Goal: Task Accomplishment & Management: Use online tool/utility

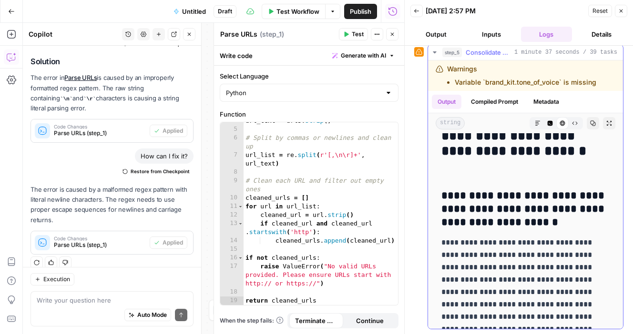
scroll to position [18, 0]
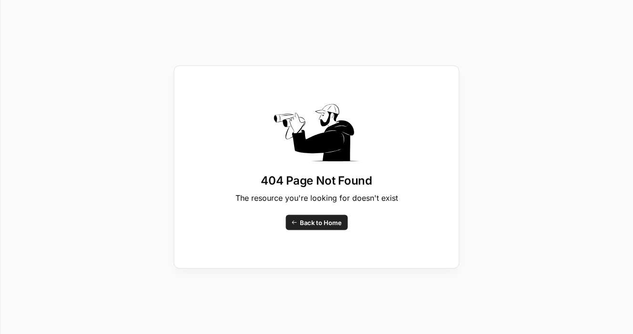
click at [333, 226] on span "Back to Home" at bounding box center [321, 223] width 42 height 10
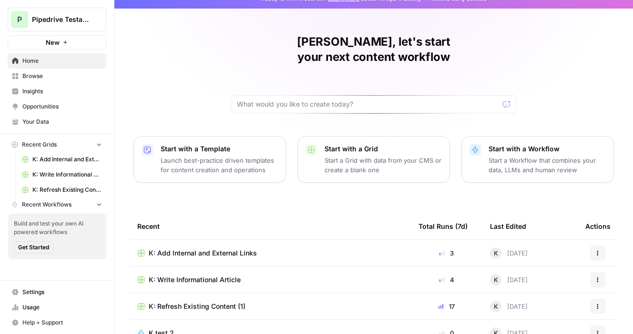
scroll to position [24, 0]
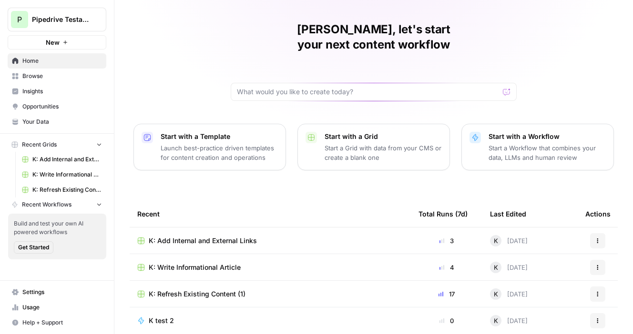
click at [356, 83] on div at bounding box center [374, 92] width 286 height 18
paste input "For the following URLs (high-transactional content), I want to add relevant FAQ…"
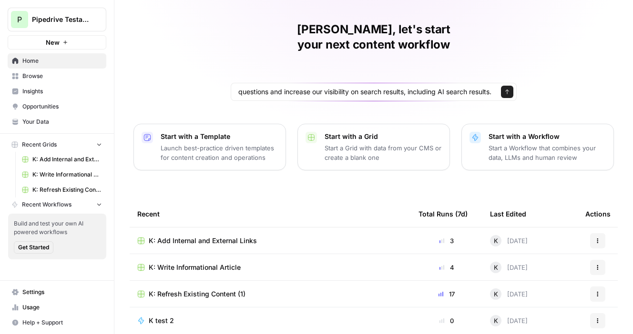
scroll to position [0, 0]
click at [421, 83] on div "For the following URLs (high-transactional content), I want to add relevant FAQ…" at bounding box center [374, 92] width 286 height 18
click at [447, 83] on div "For the following URLs (high-transactional content), I want to add relevant FAQ…" at bounding box center [374, 92] width 286 height 18
paste input "[URL][DOMAIN_NAME] [URL][DOMAIN_NAME]"
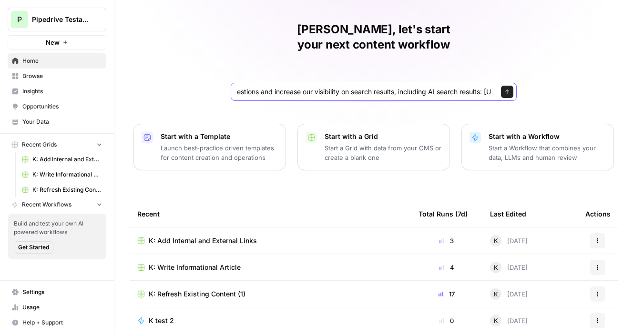
scroll to position [0, 840]
click at [397, 87] on input "For the following URLs (high-transactional content), I want to add relevant FAQ…" at bounding box center [364, 92] width 254 height 10
click at [319, 87] on input "For the following URLs (high-transactional content), I want to add relevant FAQ…" at bounding box center [364, 92] width 254 height 10
click at [390, 83] on div "For the following URLs (high-transactional content), I want to add relevant FAQ…" at bounding box center [374, 92] width 286 height 18
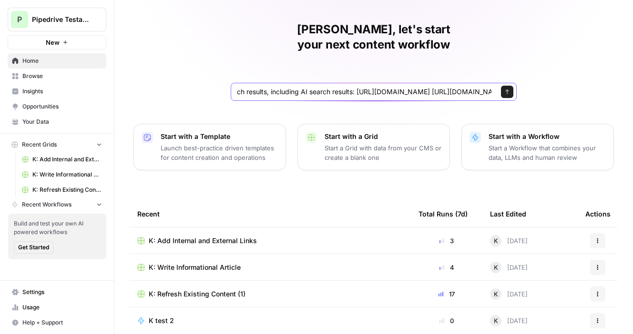
scroll to position [0, 603]
type input "For the following URLs (high-transactional content), I want to add relevant FAQ…"
click at [509, 89] on icon "submit" at bounding box center [507, 92] width 6 height 6
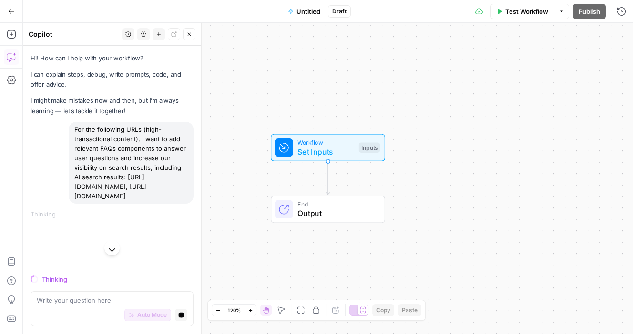
click at [312, 4] on button "Untitled" at bounding box center [304, 11] width 44 height 15
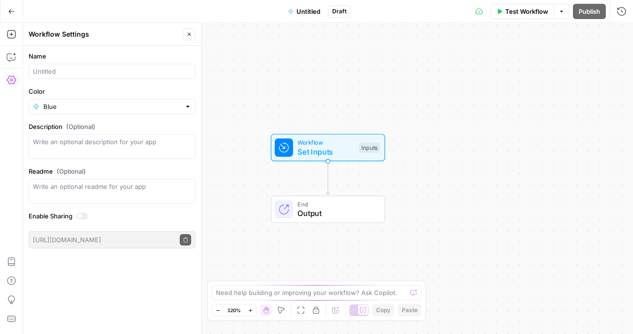
click at [99, 78] on div at bounding box center [112, 71] width 167 height 15
click at [50, 72] on input "FAQs writing" at bounding box center [112, 72] width 158 height 10
type input "FAQs ideas/ writing"
click at [105, 91] on label "Color" at bounding box center [112, 92] width 167 height 10
click at [105, 102] on input "Blue" at bounding box center [111, 107] width 137 height 10
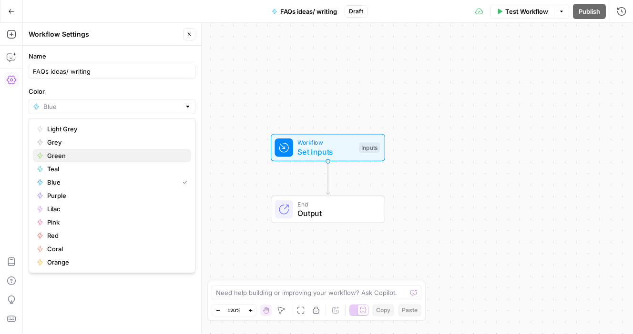
click at [103, 155] on span "Green" at bounding box center [115, 156] width 136 height 10
type input "Green"
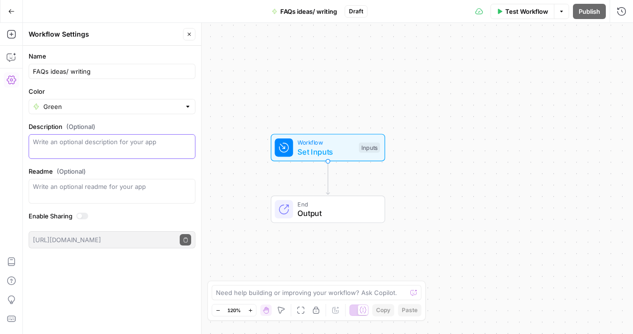
click at [124, 153] on textarea "Description (Optional)" at bounding box center [112, 146] width 158 height 19
type textarea "Test"
click at [50, 70] on input "FAQs ideas/ writing" at bounding box center [112, 72] width 158 height 10
drag, startPoint x: 128, startPoint y: 78, endPoint x: 65, endPoint y: 72, distance: 63.1
click at [65, 72] on div "FAQs test ideas/ writing" at bounding box center [112, 71] width 167 height 15
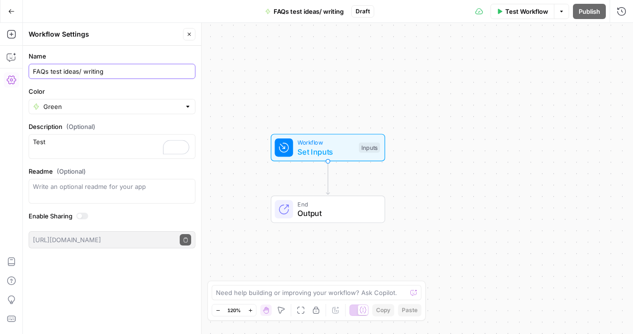
drag, startPoint x: 62, startPoint y: 70, endPoint x: 103, endPoint y: 77, distance: 42.1
click at [103, 77] on div "FAQs test ideas/ writing" at bounding box center [112, 71] width 167 height 15
type input "FAQs test"
click at [87, 157] on div "Test" at bounding box center [112, 146] width 167 height 25
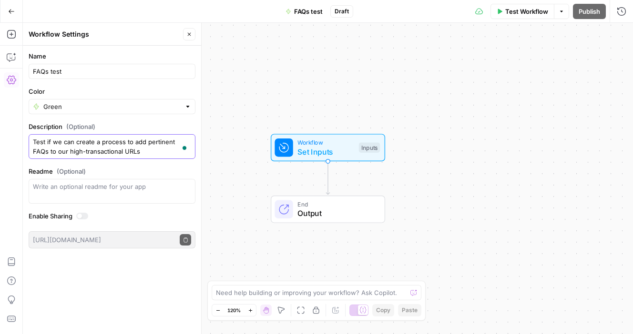
drag, startPoint x: 131, startPoint y: 151, endPoint x: 109, endPoint y: 151, distance: 21.4
click at [109, 151] on textarea "Test if we can create a process to add pertinent FAQs to our high-transactional…" at bounding box center [112, 146] width 158 height 19
type textarea "Test if we can create a process to add pertinent FAQs to our high-transactional…"
click at [101, 217] on label "Enable Sharing" at bounding box center [112, 216] width 167 height 10
click at [177, 220] on label "Enable Sharing" at bounding box center [112, 216] width 167 height 10
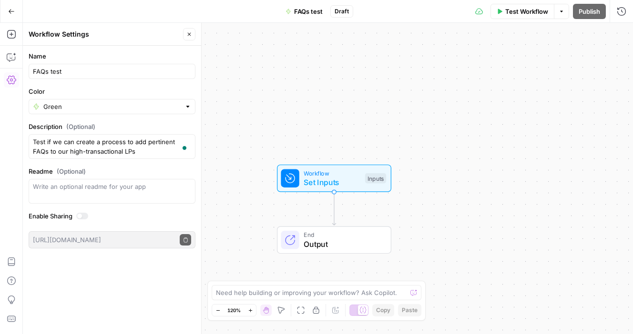
click at [11, 17] on button "Go Back" at bounding box center [11, 11] width 17 height 17
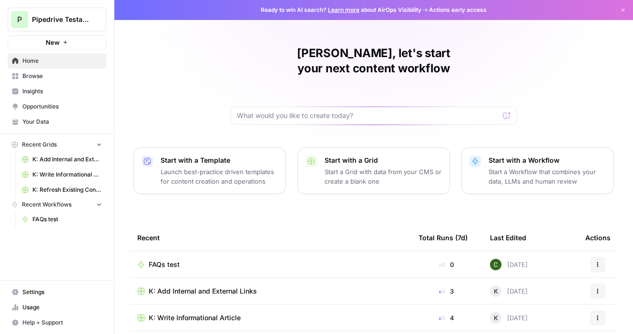
click at [216, 260] on div "FAQs test" at bounding box center [270, 265] width 266 height 10
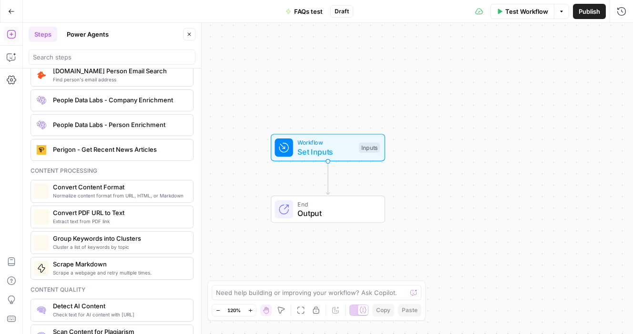
scroll to position [1425, 0]
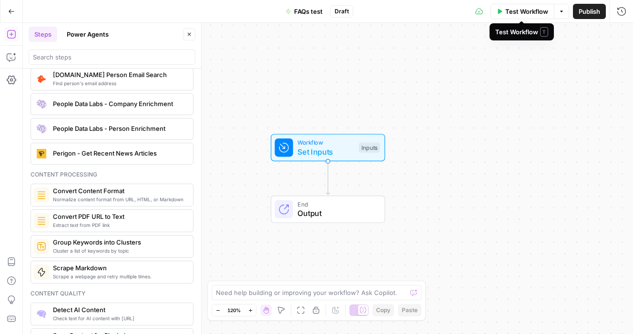
click at [503, 18] on button "Test Workflow" at bounding box center [522, 11] width 64 height 15
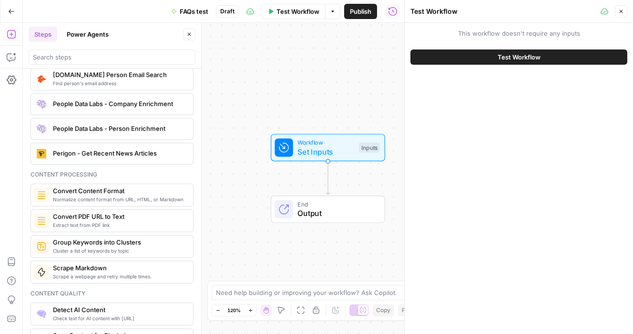
click at [337, 151] on span "Set Inputs" at bounding box center [325, 151] width 57 height 11
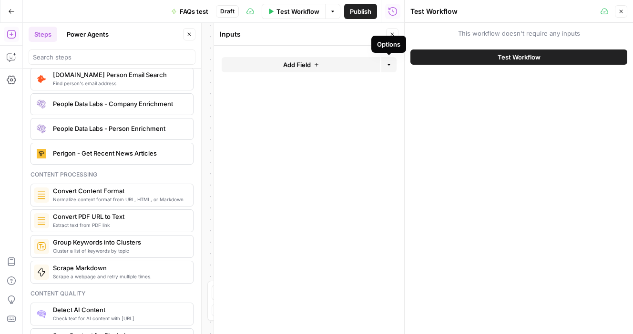
click at [322, 71] on button "Add Field" at bounding box center [300, 64] width 159 height 15
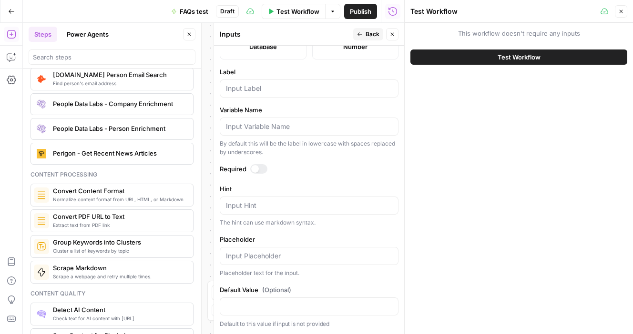
scroll to position [290, 0]
click at [289, 11] on span "Test Workflow" at bounding box center [297, 12] width 43 height 10
click at [561, 56] on button "Test Workflow" at bounding box center [518, 57] width 217 height 15
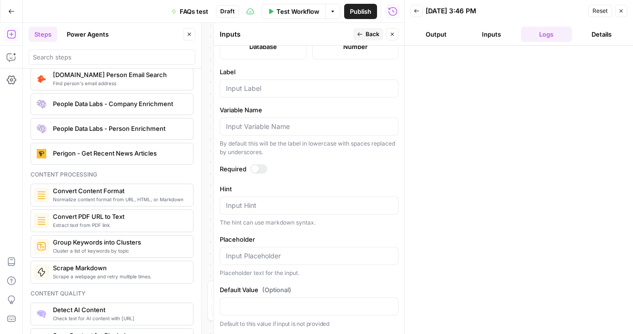
click at [415, 11] on icon "button" at bounding box center [416, 11] width 5 height 4
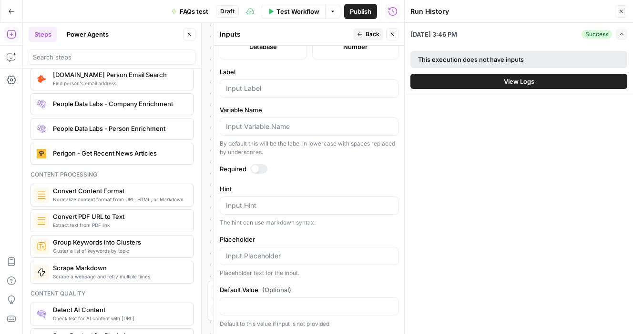
click at [492, 89] on button "View Logs" at bounding box center [518, 81] width 217 height 15
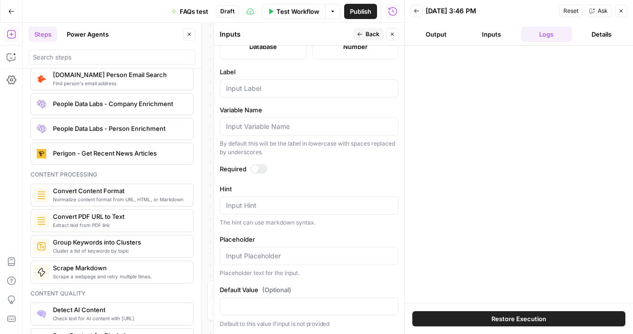
click at [429, 30] on button "Output" at bounding box center [435, 34] width 51 height 15
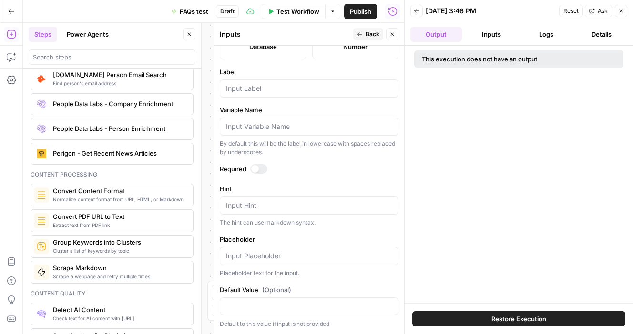
click at [490, 23] on header "Back [DATE] 3:46 PM Reset Ask Close Output Inputs Logs Details" at bounding box center [518, 23] width 228 height 46
click at [487, 33] on button "Inputs" at bounding box center [490, 34] width 51 height 15
click at [620, 16] on button "Close" at bounding box center [620, 11] width 12 height 12
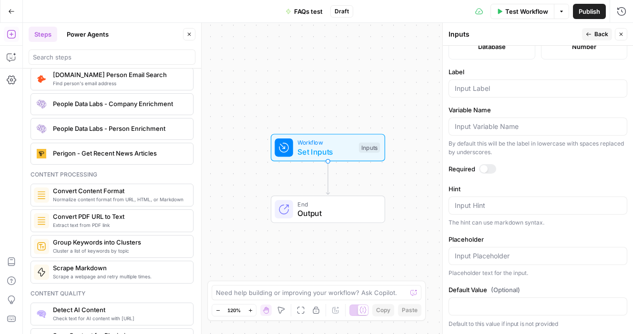
click at [191, 35] on icon "button" at bounding box center [189, 34] width 3 height 3
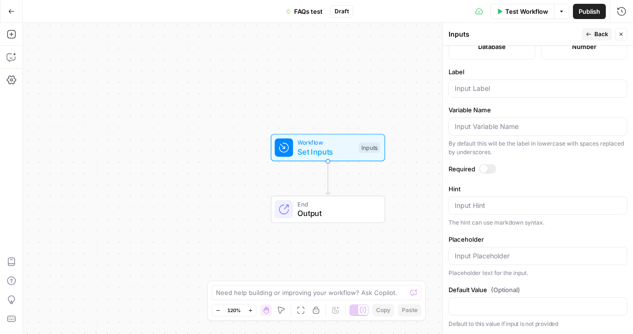
click at [14, 19] on button "Go Back" at bounding box center [11, 11] width 17 height 17
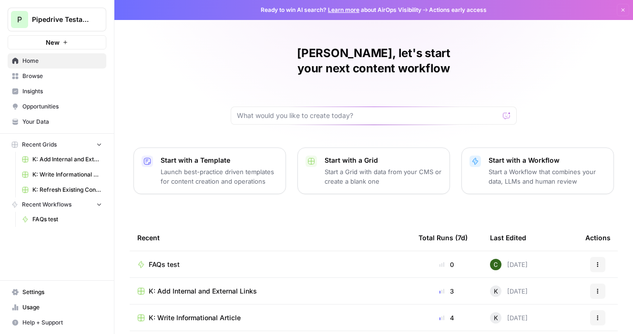
click at [191, 260] on div "FAQs test" at bounding box center [270, 265] width 266 height 10
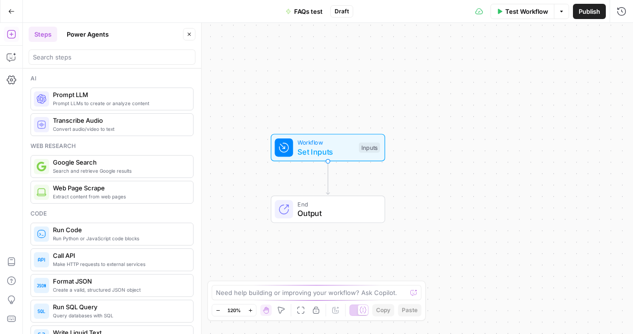
click at [92, 36] on button "Power Agents" at bounding box center [87, 34] width 53 height 15
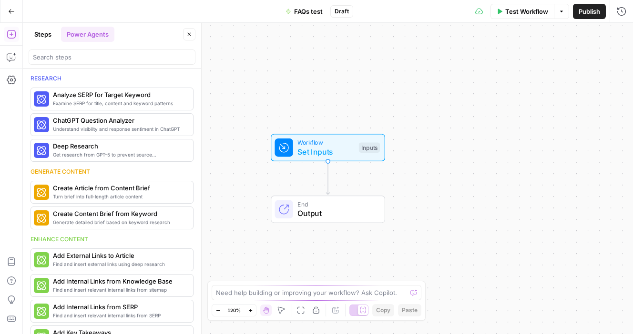
click at [58, 35] on ul "Steps Power Agents" at bounding box center [72, 34] width 86 height 15
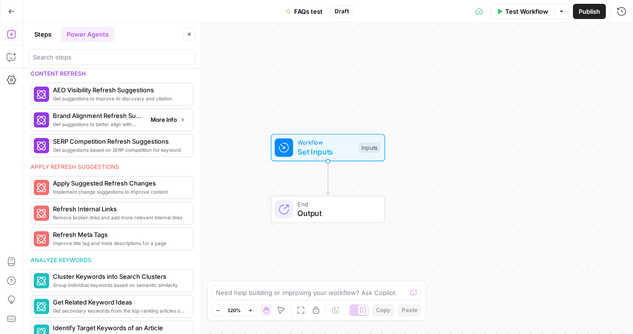
scroll to position [427, 0]
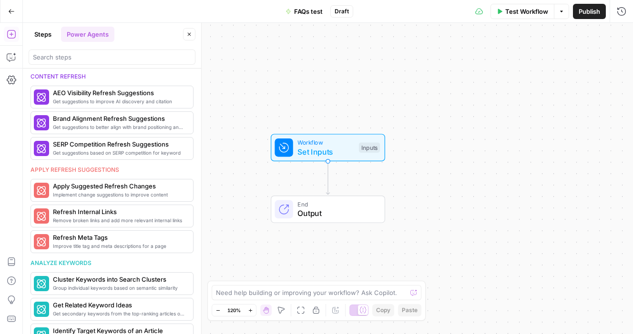
click at [308, 12] on span "FAQs test" at bounding box center [308, 12] width 29 height 10
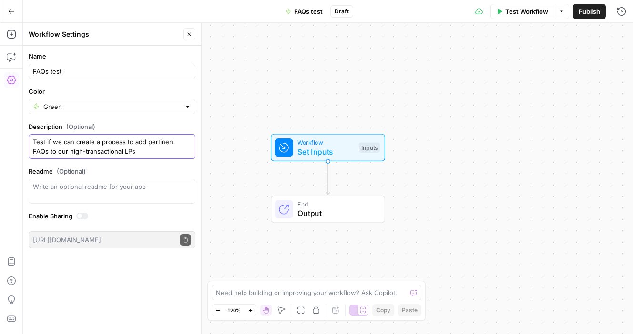
click at [102, 143] on textarea "Test if we can create a process to add pertinent FAQs to our high-transactional…" at bounding box center [112, 146] width 158 height 19
drag, startPoint x: 123, startPoint y: 152, endPoint x: 206, endPoint y: 139, distance: 83.9
click at [206, 139] on body "P Pipedrive Testaccount New Home Browse Insights Opportunities Your Data Recent…" at bounding box center [316, 167] width 633 height 334
click at [17, 57] on button "Copilot" at bounding box center [11, 57] width 15 height 15
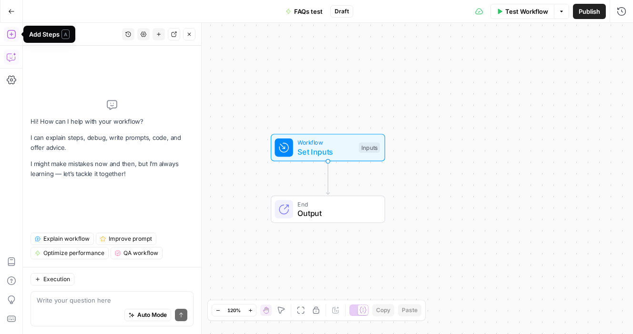
click at [16, 36] on button "Add Steps" at bounding box center [11, 34] width 15 height 15
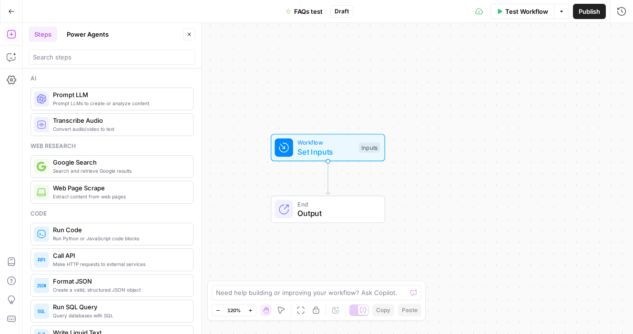
click at [10, 10] on icon "button" at bounding box center [11, 11] width 7 height 7
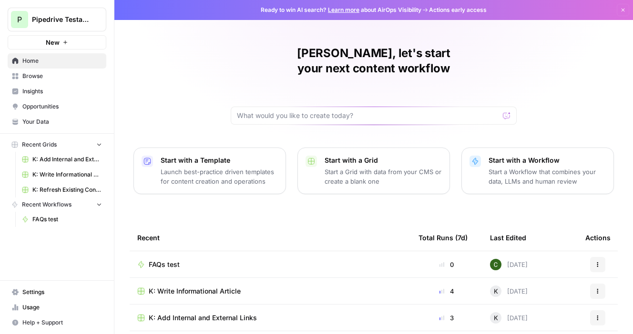
click at [172, 252] on td "FAQs test" at bounding box center [270, 265] width 281 height 26
click at [171, 260] on span "FAQs test" at bounding box center [164, 265] width 31 height 10
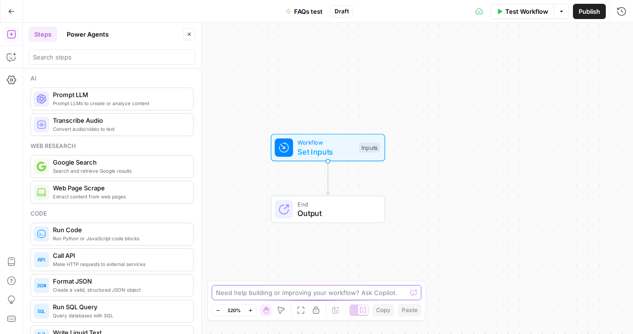
click at [252, 296] on textarea at bounding box center [311, 293] width 191 height 10
click at [87, 37] on button "Power Agents" at bounding box center [87, 34] width 53 height 15
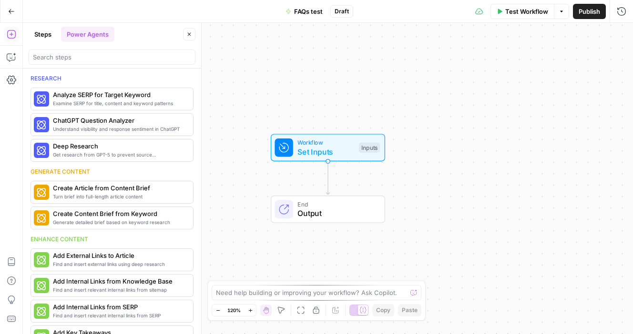
click at [50, 38] on button "Steps" at bounding box center [43, 34] width 29 height 15
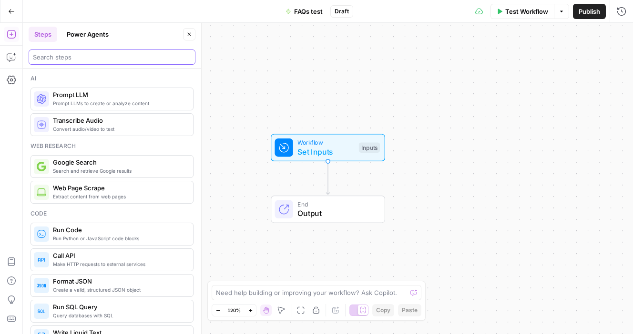
click at [100, 58] on input "search" at bounding box center [112, 57] width 158 height 10
click at [15, 13] on button "Go Back" at bounding box center [11, 11] width 17 height 17
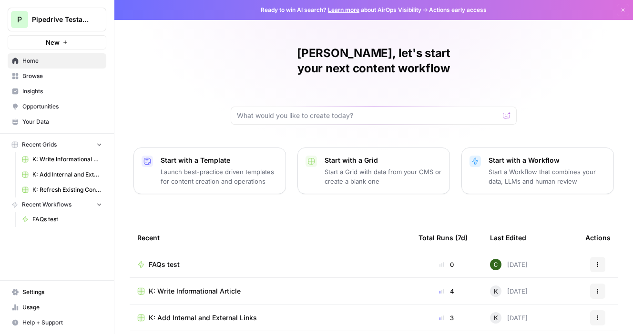
click at [235, 167] on p "Launch best-practice driven templates for content creation and operations" at bounding box center [219, 176] width 117 height 19
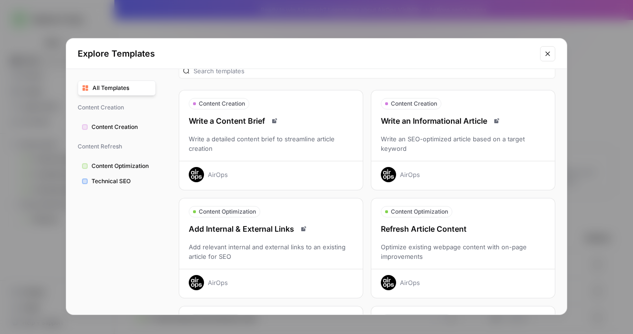
scroll to position [7, 0]
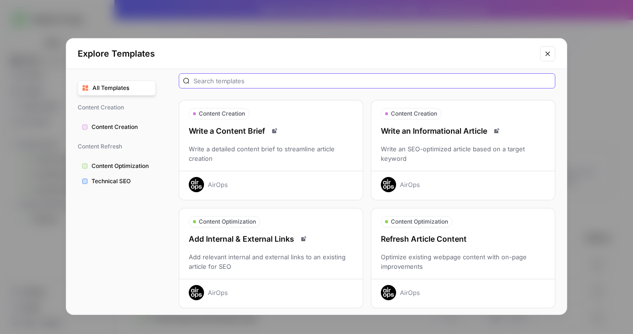
click at [296, 82] on input "text" at bounding box center [371, 81] width 357 height 10
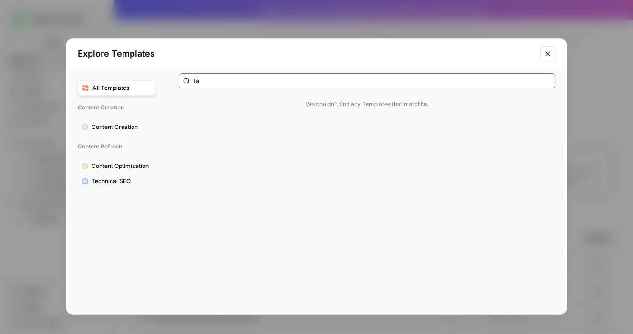
type input "f"
type input "D"
click at [113, 186] on button "Technical SEO" at bounding box center [117, 181] width 78 height 15
click at [124, 180] on span "Technical SEO" at bounding box center [121, 181] width 60 height 9
click at [502, 86] on div "FAQ" at bounding box center [367, 80] width 376 height 15
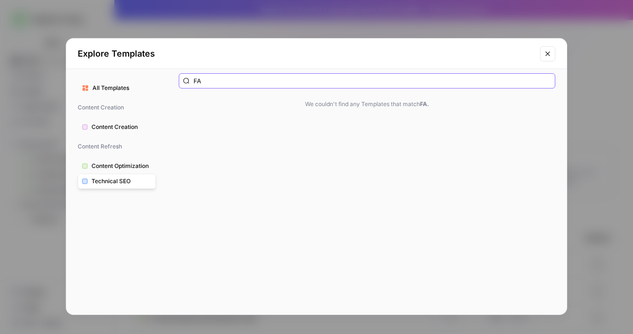
type input "F"
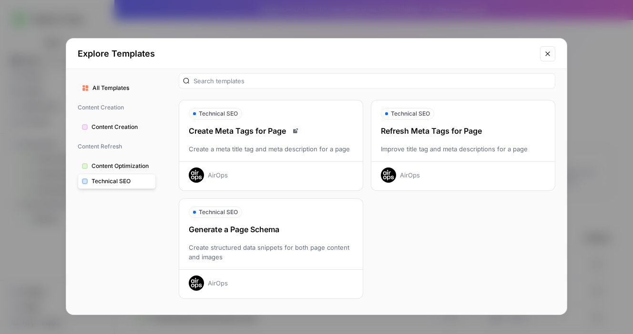
click at [100, 162] on span "Content Optimization" at bounding box center [121, 166] width 60 height 9
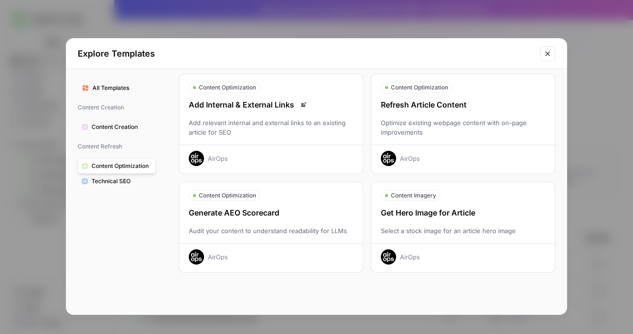
scroll to position [37, 0]
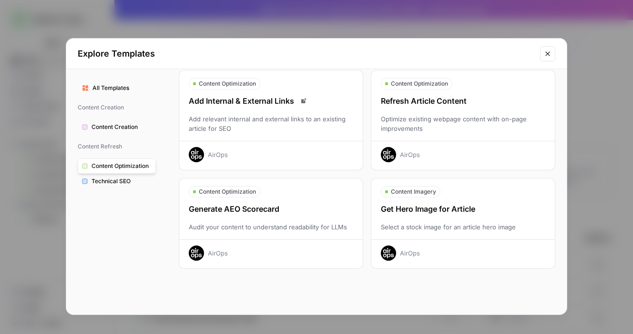
click at [137, 91] on span "All Templates" at bounding box center [121, 88] width 59 height 9
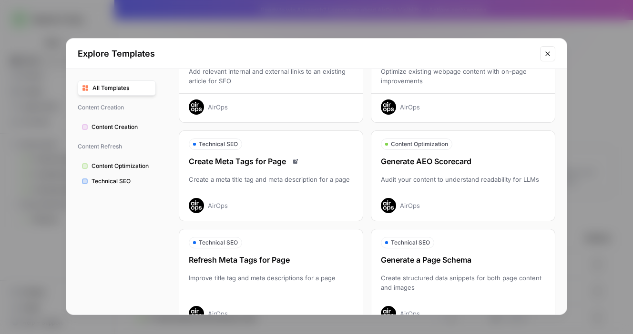
scroll to position [318, 0]
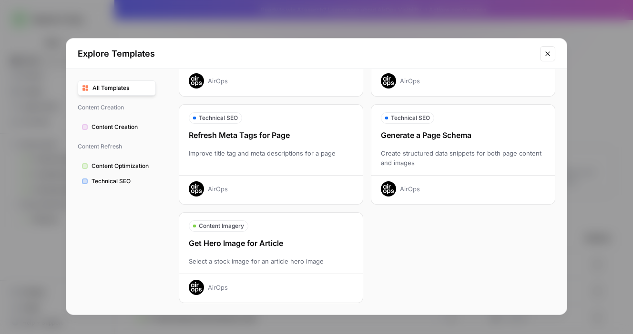
click at [549, 54] on icon "Close modal" at bounding box center [547, 54] width 8 height 8
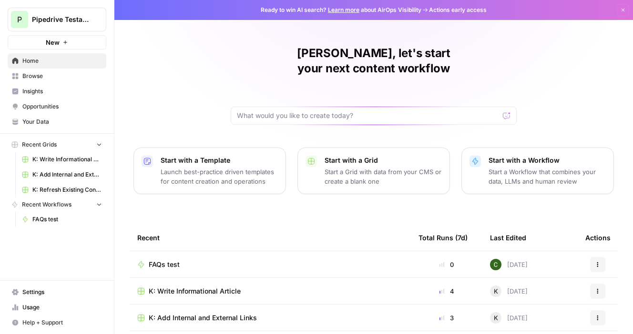
click at [303, 260] on div "FAQs test" at bounding box center [270, 265] width 266 height 10
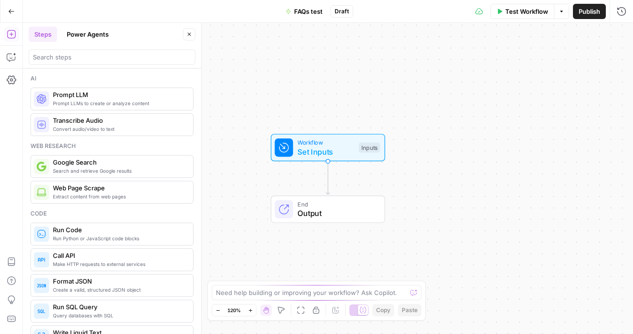
click at [71, 174] on span "Search and retrieve Google results" at bounding box center [119, 171] width 132 height 8
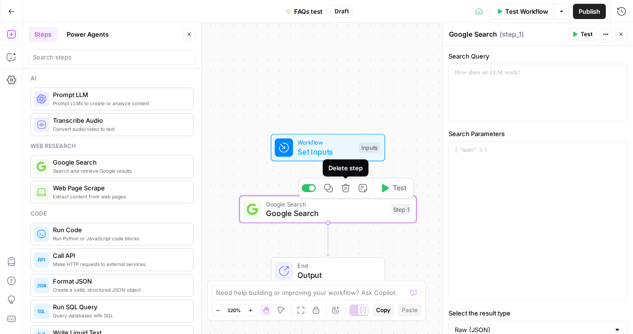
click at [346, 190] on icon "button" at bounding box center [345, 188] width 9 height 9
click at [346, 190] on div "Delete Step? Are you sure you want to delete Google Search (Step 1) ? Cancel De…" at bounding box center [316, 167] width 633 height 334
click at [92, 42] on header "Steps Power Agents Close" at bounding box center [112, 46] width 178 height 46
click at [92, 34] on button "Power Agents" at bounding box center [87, 34] width 53 height 15
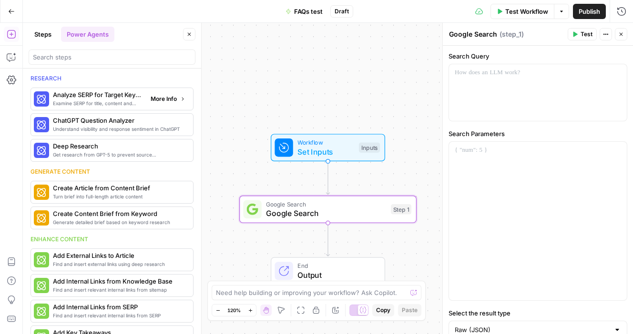
click at [48, 103] on div at bounding box center [41, 98] width 15 height 15
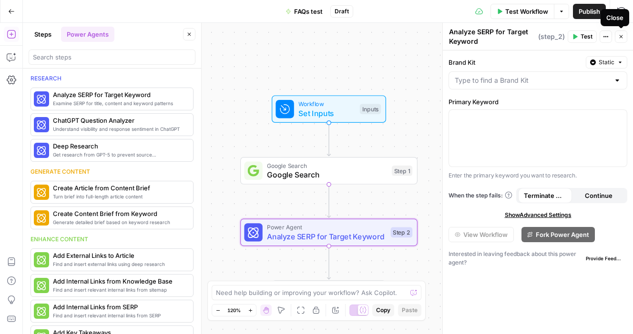
click at [620, 35] on icon "button" at bounding box center [621, 37] width 6 height 6
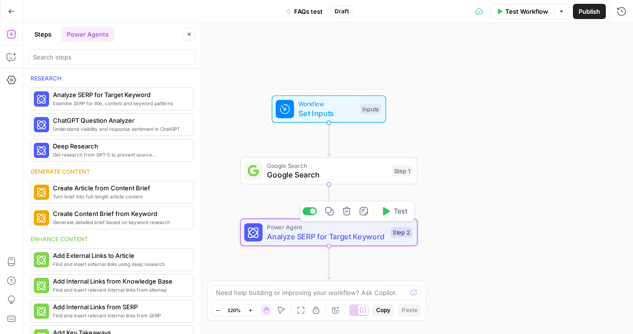
click at [350, 213] on icon "button" at bounding box center [346, 211] width 9 height 9
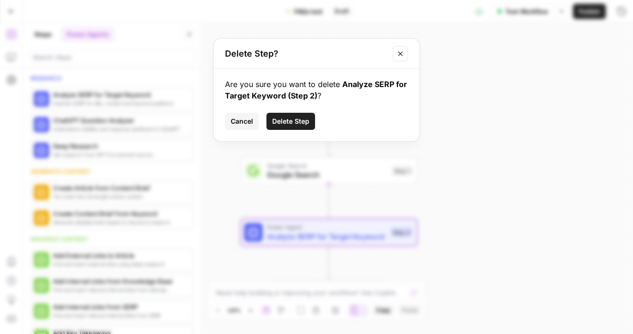
click at [291, 127] on button "Delete Step" at bounding box center [290, 121] width 49 height 17
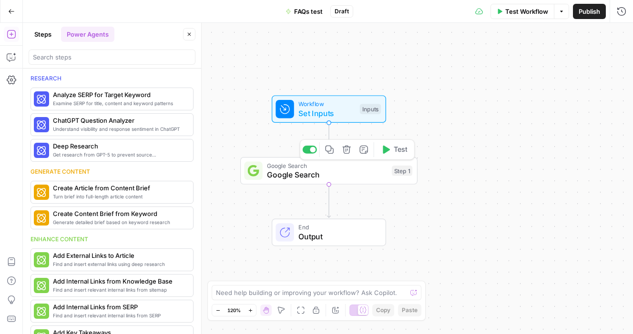
click at [348, 151] on icon "button" at bounding box center [346, 150] width 8 height 8
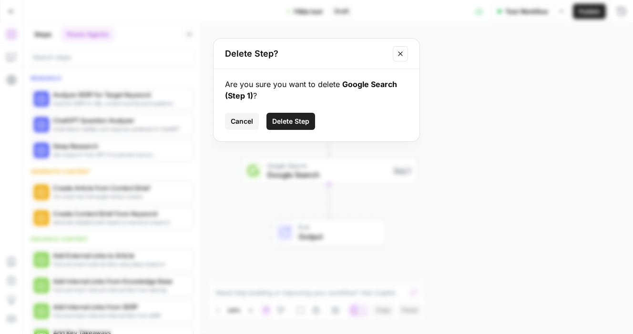
click at [280, 121] on span "Delete Step" at bounding box center [290, 122] width 37 height 10
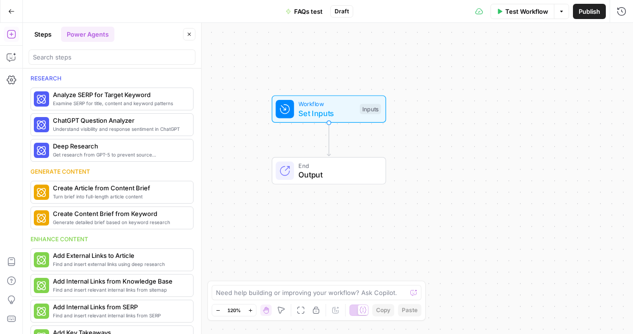
click at [279, 298] on div "Need help building or improving your workflow? Ask Copilot." at bounding box center [316, 292] width 210 height 15
type textarea "c"
type textarea "V"
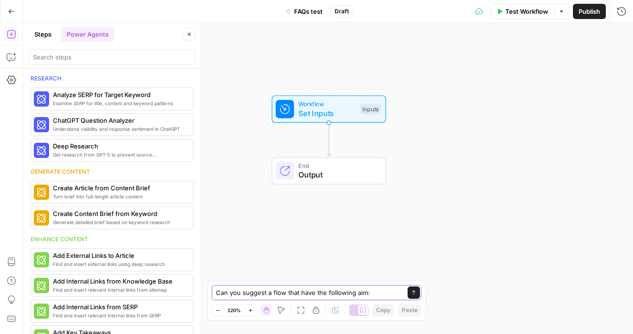
paste textarea "For the following URLs (high-transactional content), I want to add relevant FAQ…"
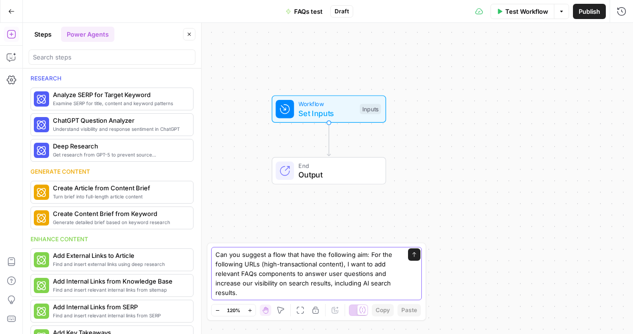
paste textarea "[URL][DOMAIN_NAME] [URL][DOMAIN_NAME]"
type textarea "Can you suggest a flow that have the following aim: For the following URLs (hig…"
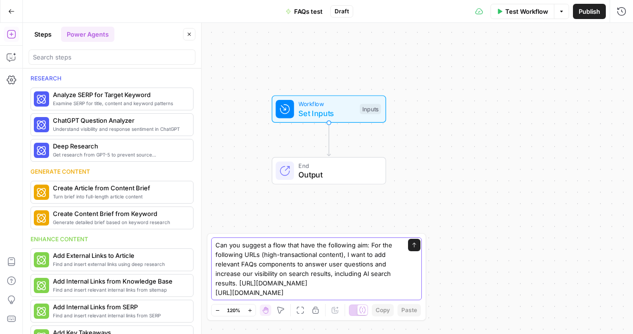
click at [417, 239] on button "Send" at bounding box center [414, 245] width 12 height 12
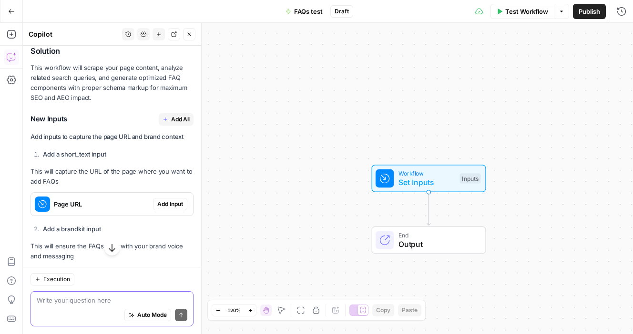
scroll to position [230, 0]
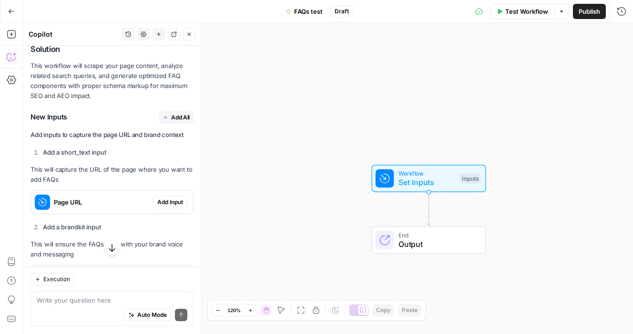
click at [70, 156] on strong "Add a short_text input" at bounding box center [74, 153] width 63 height 8
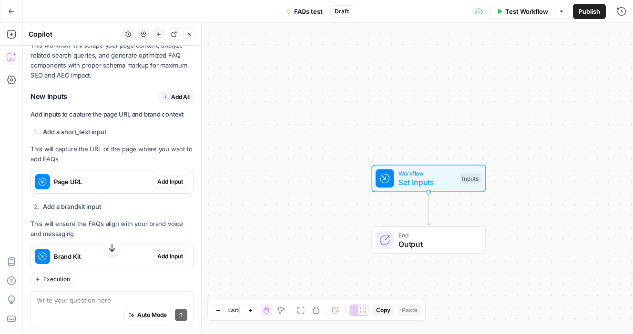
scroll to position [252, 0]
click at [180, 100] on span "Add All" at bounding box center [180, 95] width 19 height 9
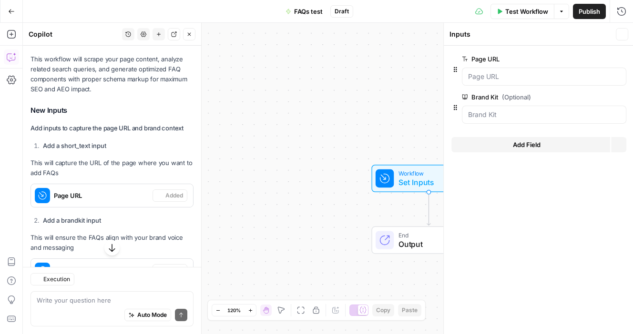
scroll to position [267, 0]
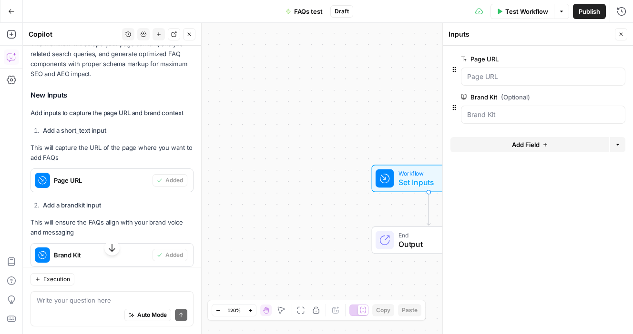
click at [494, 82] on div at bounding box center [543, 77] width 164 height 18
click at [494, 79] on URL "Page URL" at bounding box center [543, 77] width 152 height 10
click at [528, 70] on div at bounding box center [543, 77] width 164 height 18
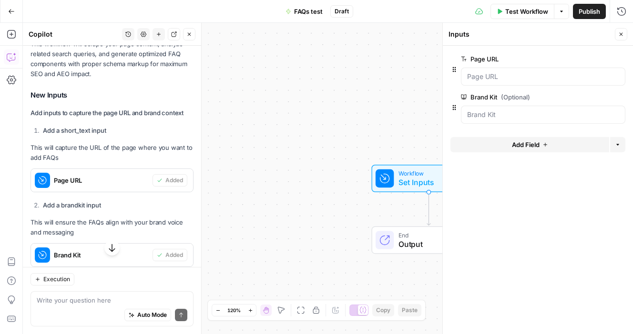
click at [517, 86] on div "Page URL edit field Delete group" at bounding box center [537, 72] width 175 height 38
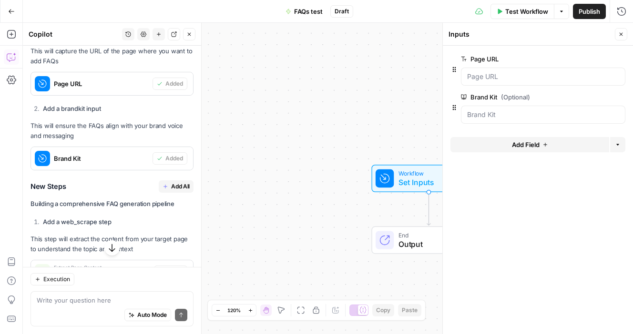
scroll to position [366, 0]
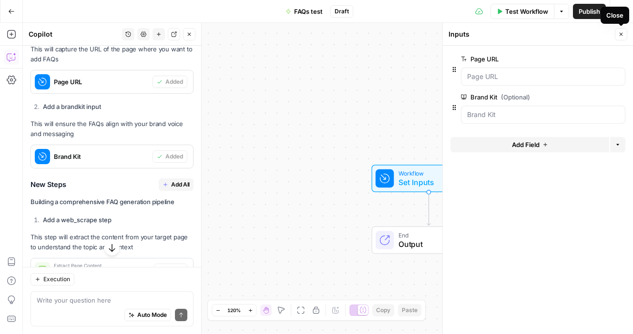
click at [622, 36] on icon "button" at bounding box center [621, 34] width 6 height 6
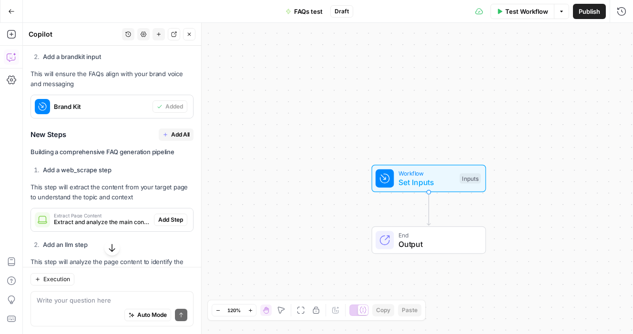
scroll to position [430, 0]
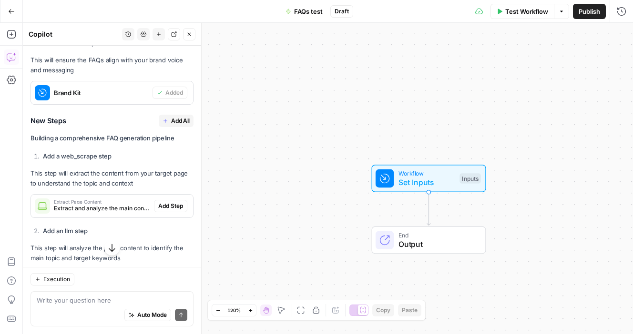
click at [172, 125] on span "Add All" at bounding box center [180, 121] width 19 height 9
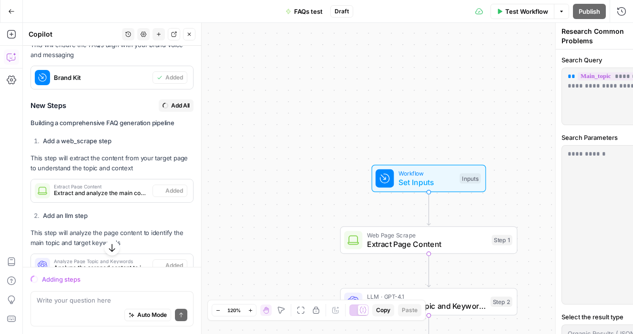
scroll to position [414, 0]
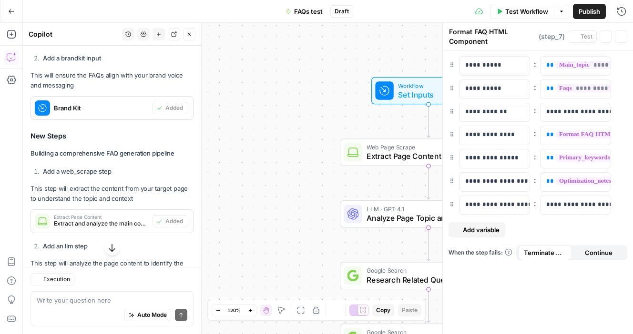
type textarea "Structure Final Output"
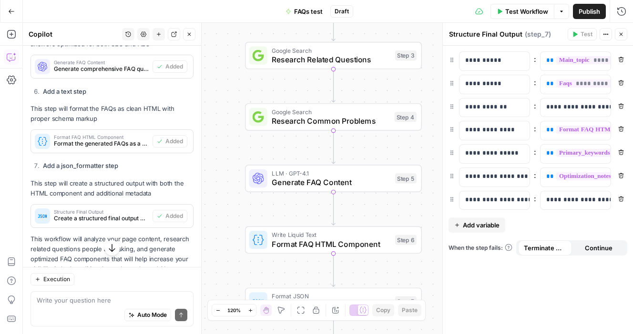
scroll to position [947, 0]
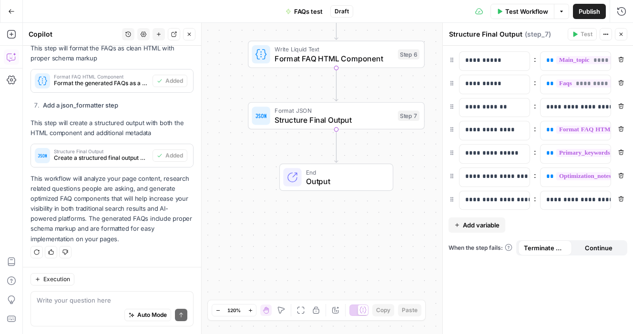
click at [523, 16] on span "Test Workflow" at bounding box center [526, 12] width 43 height 10
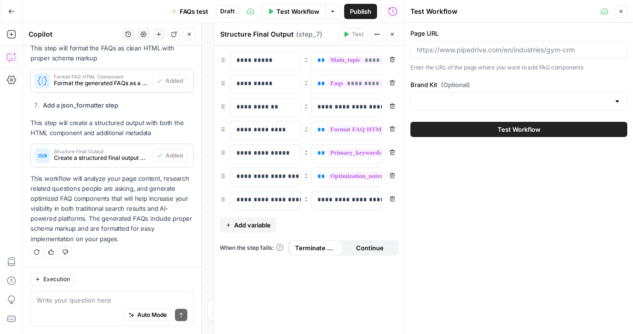
click at [507, 106] on div at bounding box center [518, 101] width 217 height 18
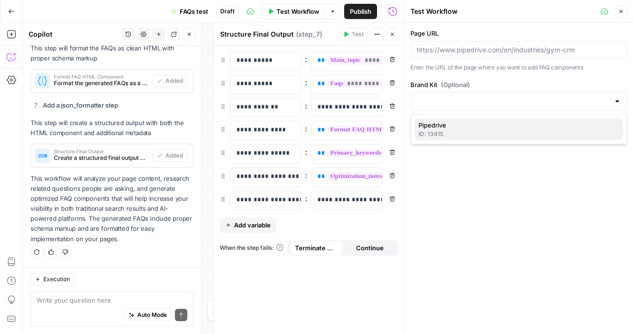
click at [488, 133] on div "ID: 13415" at bounding box center [518, 134] width 201 height 9
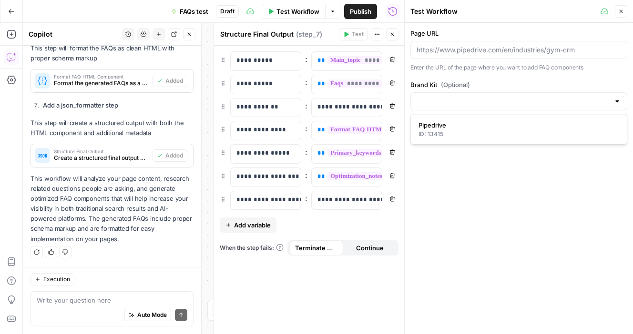
type input "Pipedrive"
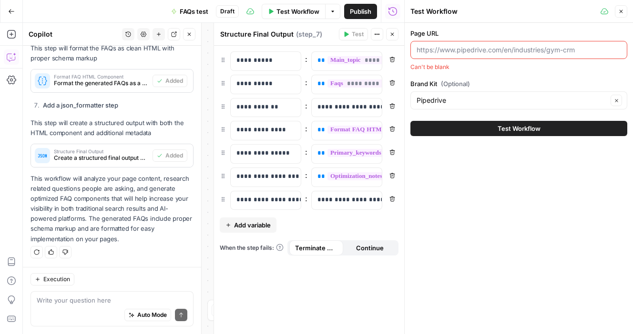
click at [508, 47] on input "Page URL" at bounding box center [518, 50] width 204 height 10
paste input "[URL][DOMAIN_NAME] [URL][DOMAIN_NAME]"
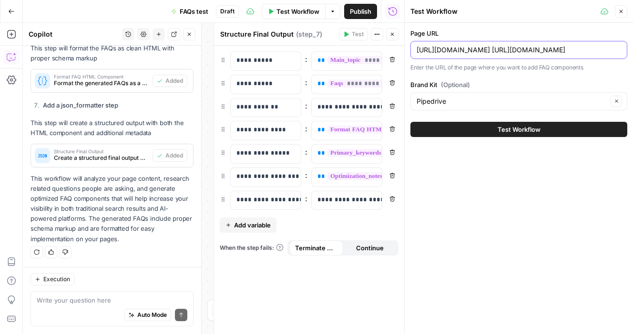
scroll to position [0, 289]
click at [505, 52] on input "[URL][DOMAIN_NAME] [URL][DOMAIN_NAME]" at bounding box center [518, 50] width 204 height 10
drag, startPoint x: 623, startPoint y: 49, endPoint x: 425, endPoint y: 55, distance: 197.3
click at [425, 55] on div "[URL][DOMAIN_NAME] [URL][DOMAIN_NAME]" at bounding box center [518, 50] width 217 height 18
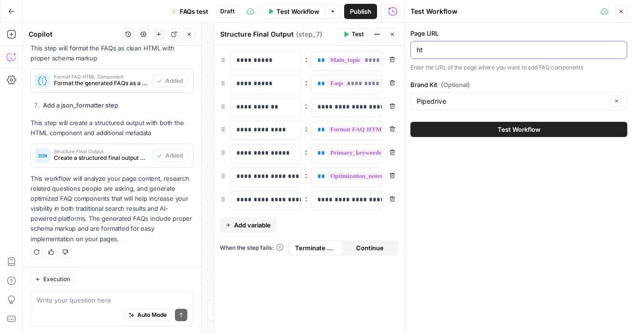
type input "h"
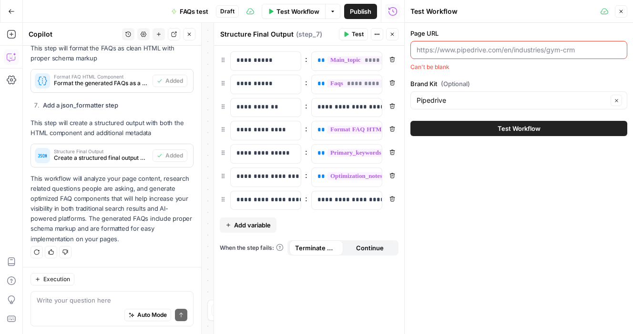
paste input "[URL][DOMAIN_NAME] [URL][DOMAIN_NAME]"
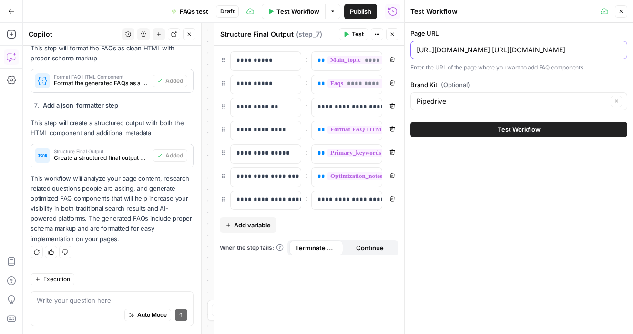
click at [513, 53] on input "[URL][DOMAIN_NAME] [URL][DOMAIN_NAME]" at bounding box center [518, 50] width 204 height 10
drag, startPoint x: 497, startPoint y: 47, endPoint x: 670, endPoint y: 51, distance: 173.0
click at [632, 51] on html "P Pipedrive Testaccount New Home Browse Insights Opportunities Your Data Recent…" at bounding box center [316, 167] width 633 height 334
type input "[URL][DOMAIN_NAME]"
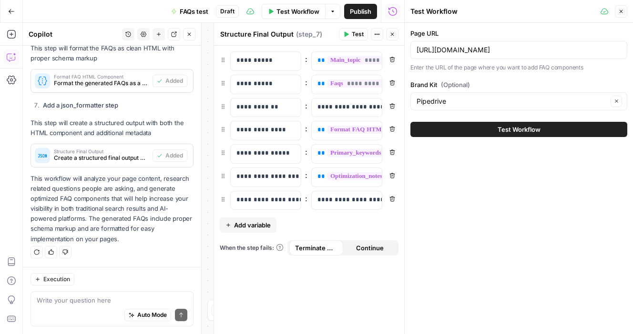
click at [559, 133] on button "Test Workflow" at bounding box center [518, 129] width 217 height 15
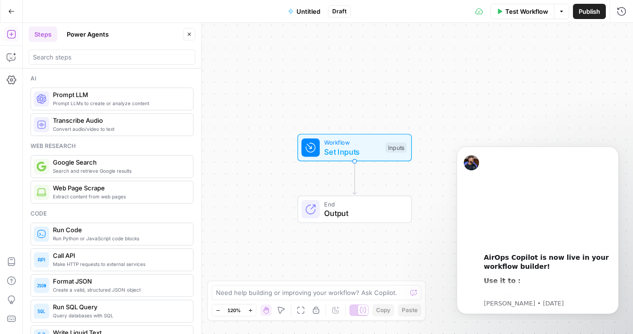
click at [16, 8] on button "Go Back" at bounding box center [11, 11] width 17 height 17
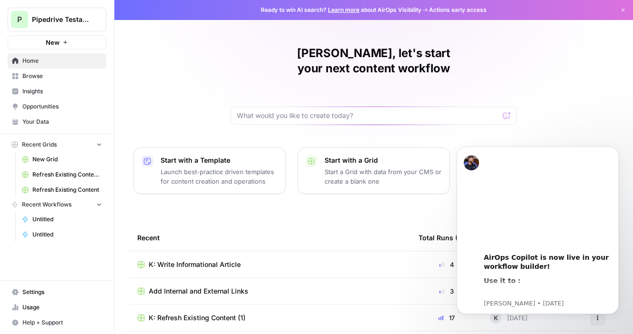
scroll to position [24, 0]
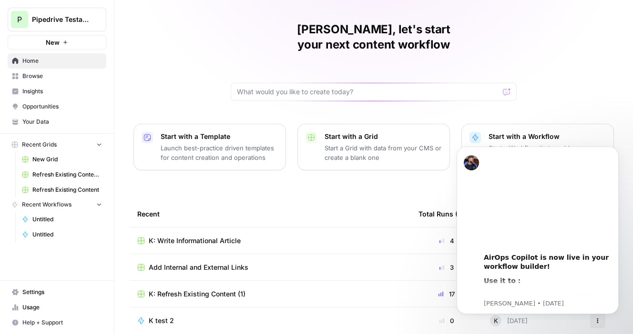
click at [614, 102] on div "Chloé, let's start your next content workflow Start with a Template Launch best…" at bounding box center [373, 162] width 518 height 373
click at [490, 301] on p "Steven • 1d ago" at bounding box center [547, 304] width 128 height 9
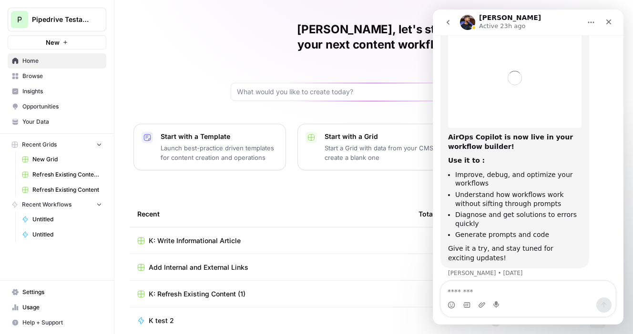
scroll to position [49, 0]
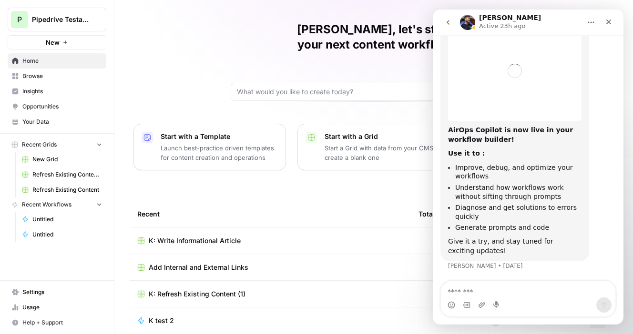
click at [413, 201] on th "Total Runs (7d)" at bounding box center [446, 214] width 71 height 26
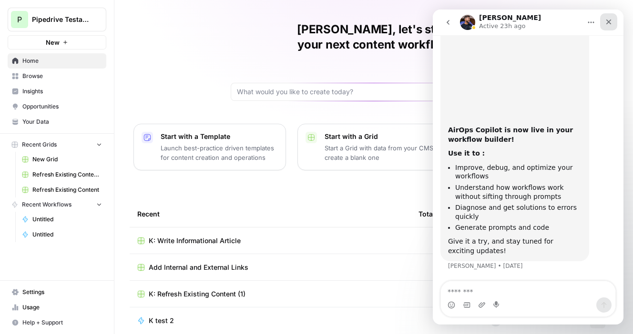
click at [613, 22] on div "Close" at bounding box center [608, 21] width 17 height 17
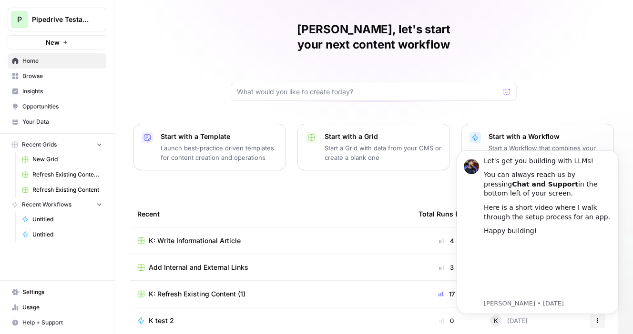
scroll to position [0, 0]
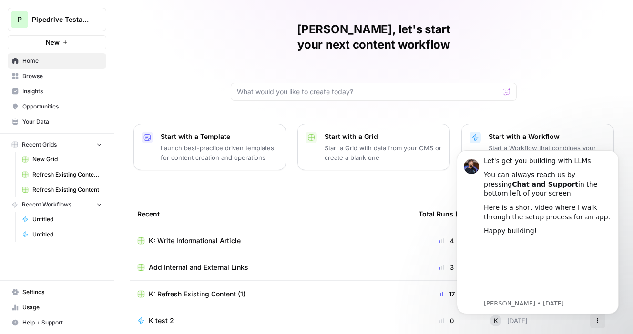
click at [419, 172] on div "Chloé, let's start your next content workflow Start with a Template Launch best…" at bounding box center [373, 162] width 518 height 373
click at [615, 151] on icon "Dismiss notification" at bounding box center [615, 153] width 5 height 5
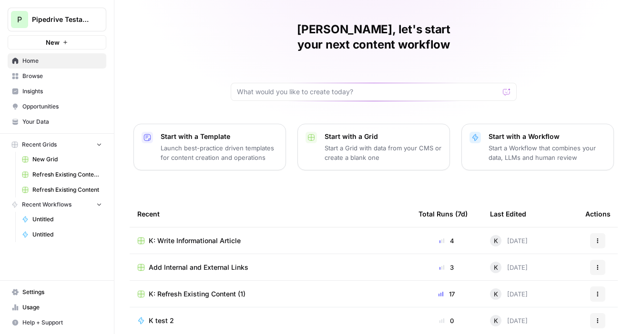
click at [72, 55] on link "Home" at bounding box center [57, 60] width 99 height 15
click at [71, 72] on span "Browse" at bounding box center [62, 76] width 80 height 9
